Goal: Information Seeking & Learning: Learn about a topic

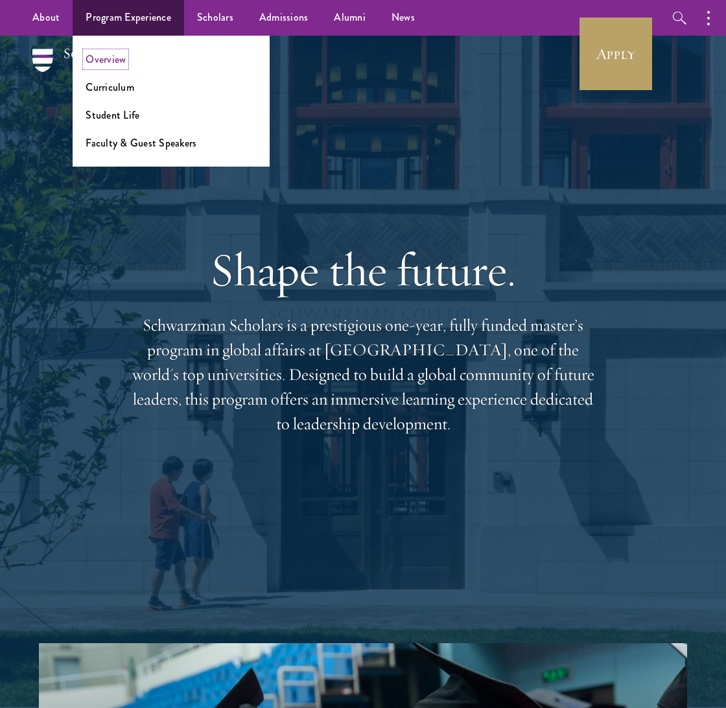
click at [105, 62] on link "Overview" at bounding box center [106, 59] width 40 height 15
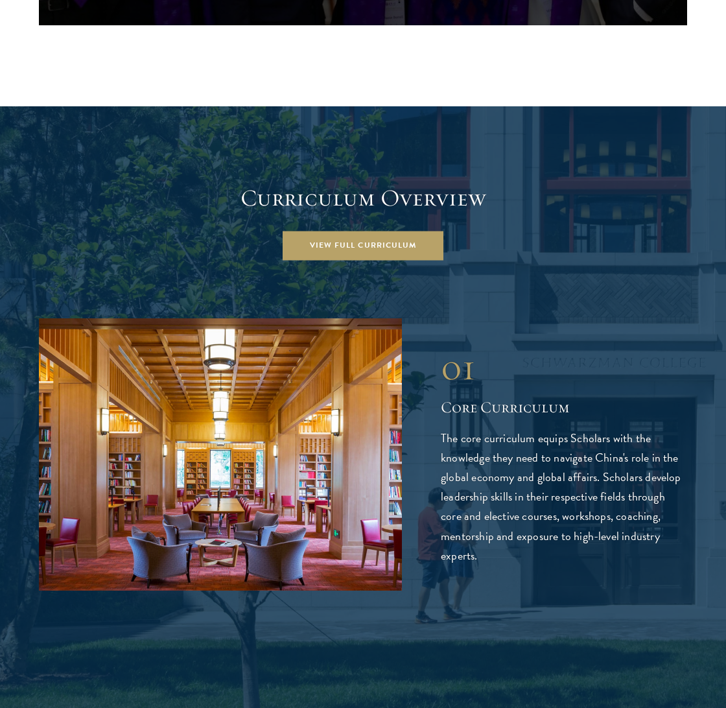
scroll to position [1656, 0]
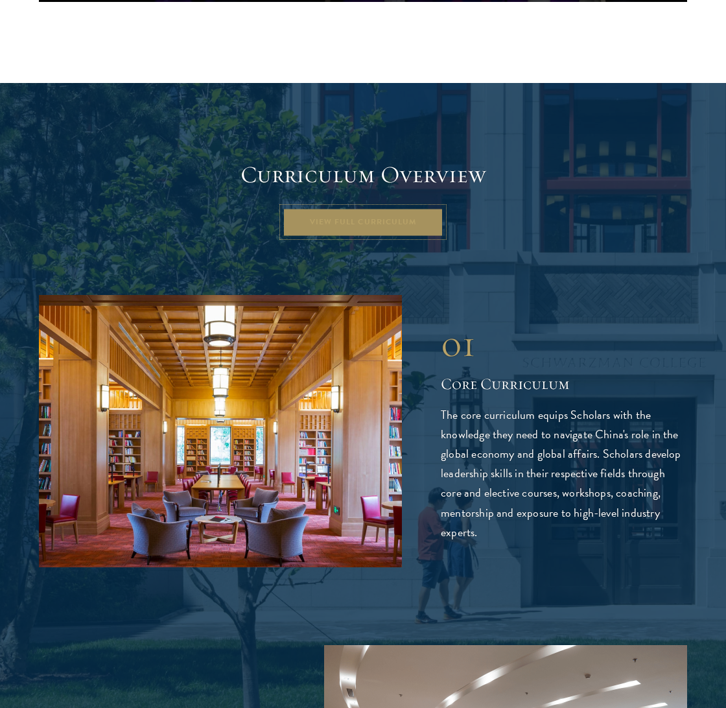
click at [363, 207] on link "View Full Curriculum" at bounding box center [363, 221] width 161 height 29
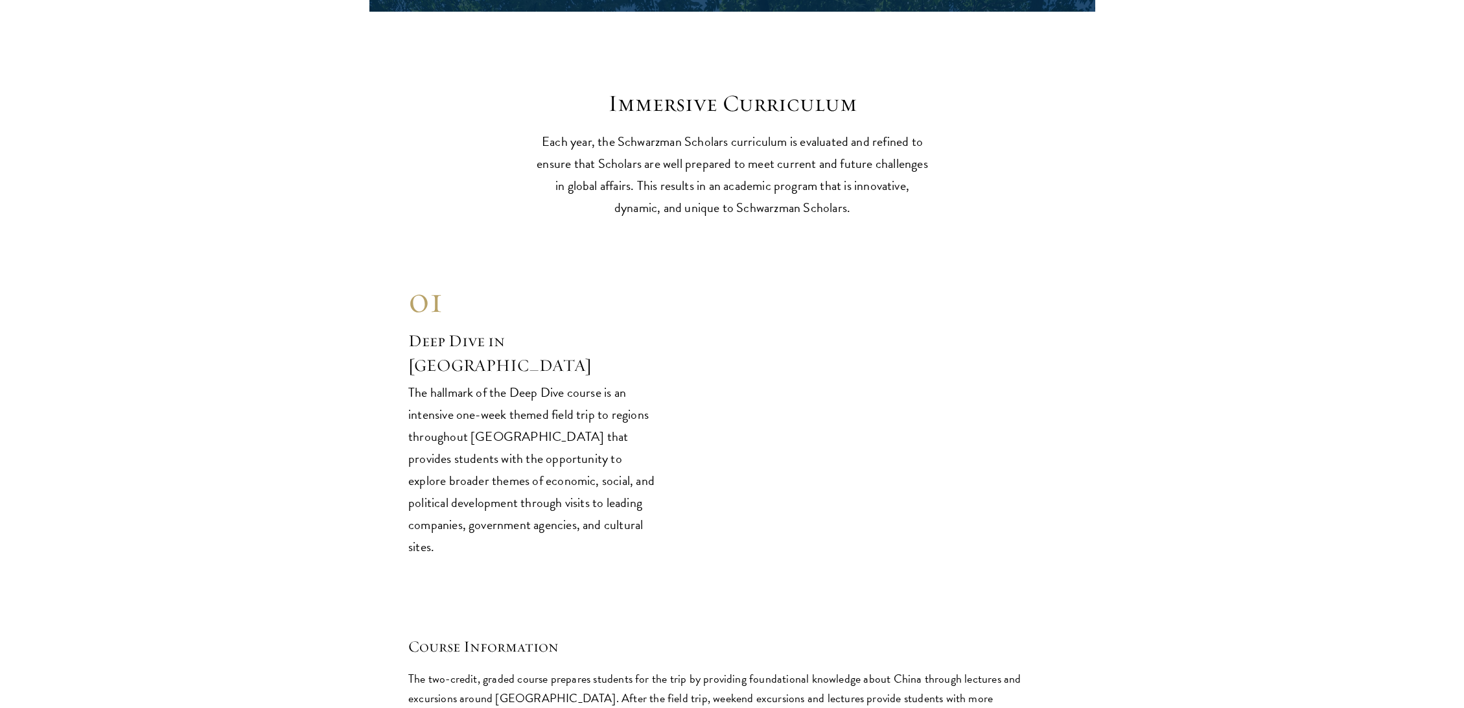
scroll to position [5329, 0]
